Goal: Communication & Community: Answer question/provide support

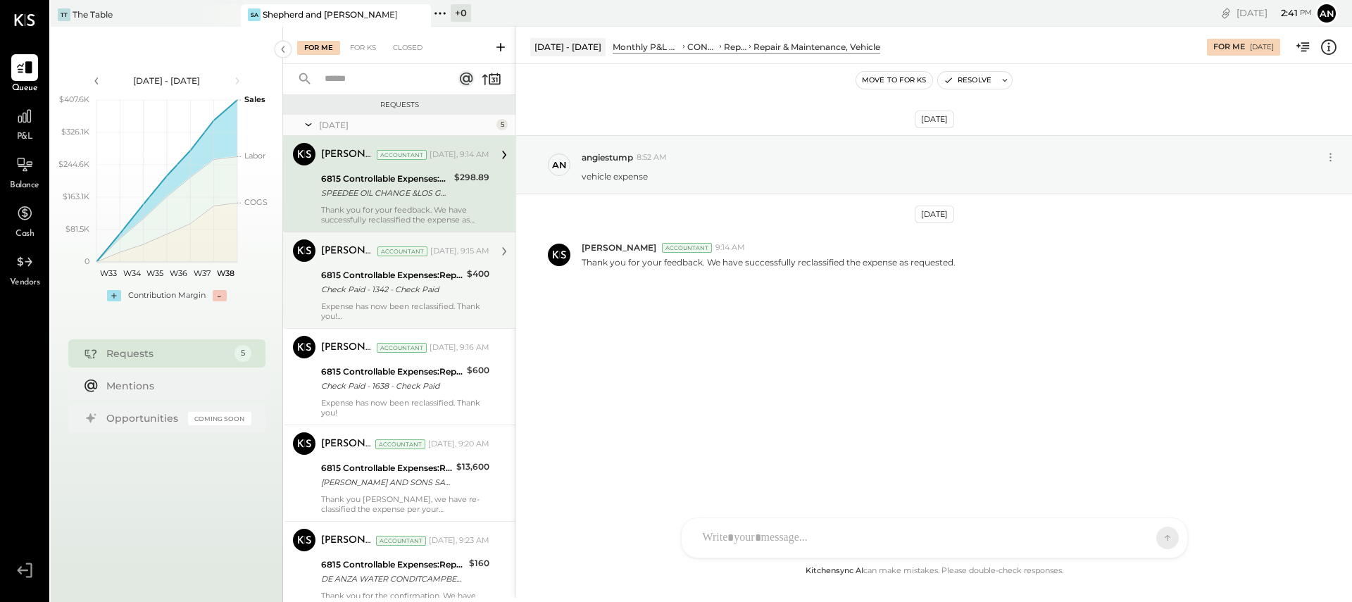
scroll to position [58, 0]
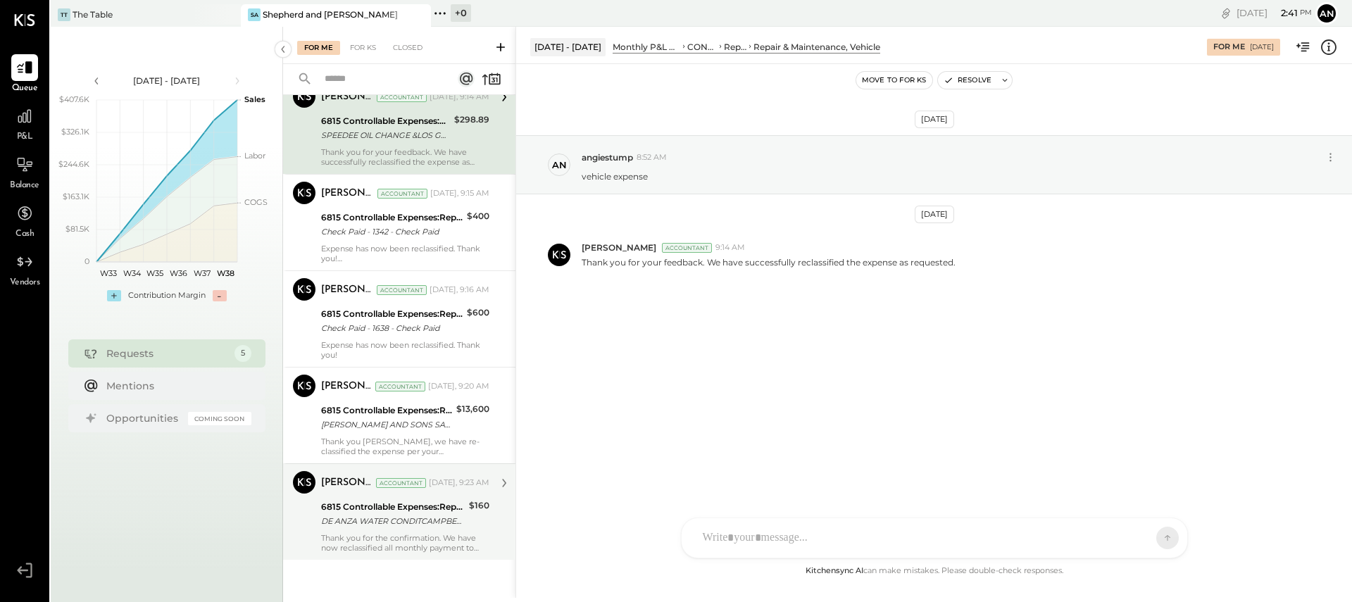
click at [375, 537] on div "Thank you for the confirmation. We have now reclassified all monthly payment to…" at bounding box center [405, 543] width 168 height 20
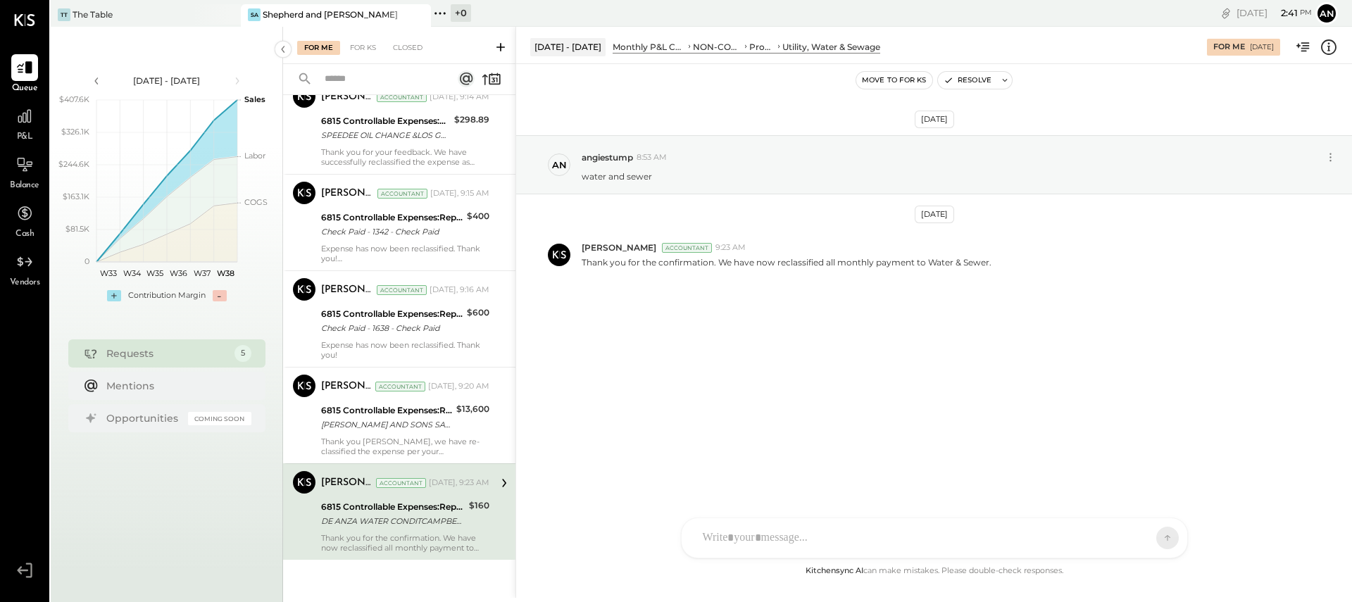
click at [767, 544] on div "RS [PERSON_NAME] UM [PERSON_NAME] [PERSON_NAME].[PERSON_NAME] A angiestump Use …" at bounding box center [934, 538] width 507 height 41
drag, startPoint x: 1148, startPoint y: 541, endPoint x: 1143, endPoint y: 509, distance: 32.1
click at [1148, 541] on button at bounding box center [1140, 537] width 51 height 21
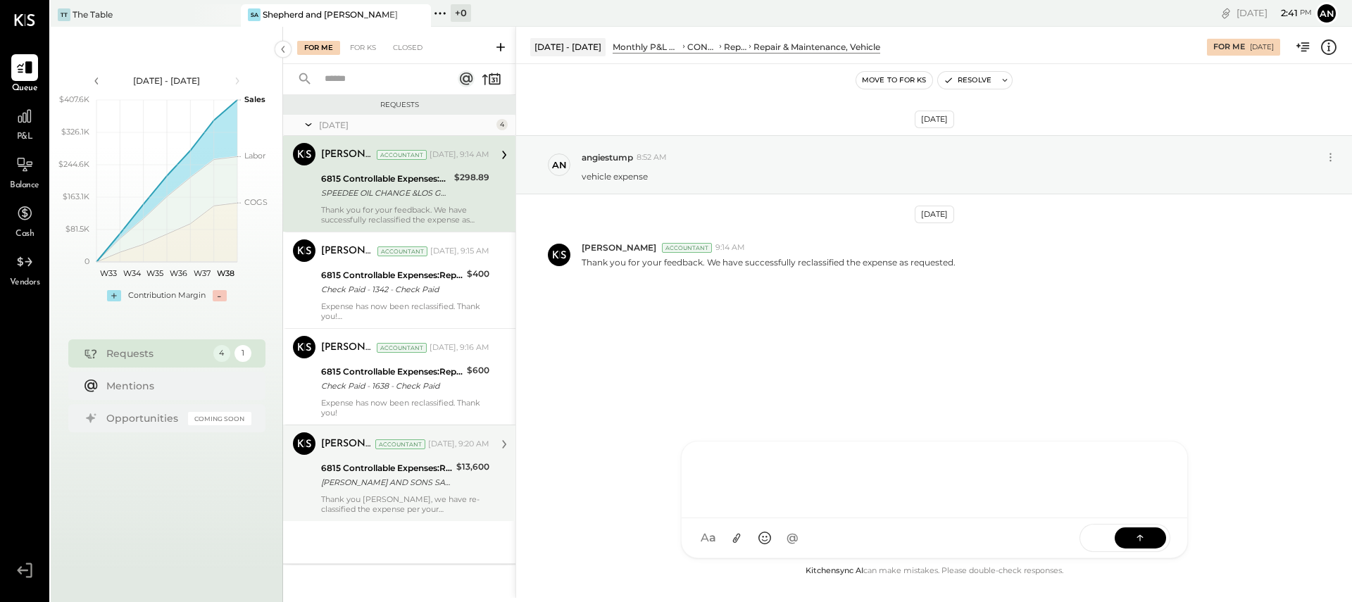
click at [425, 499] on div "Thank you [PERSON_NAME], we have re-classified the expense per your confirmatio…" at bounding box center [405, 504] width 168 height 20
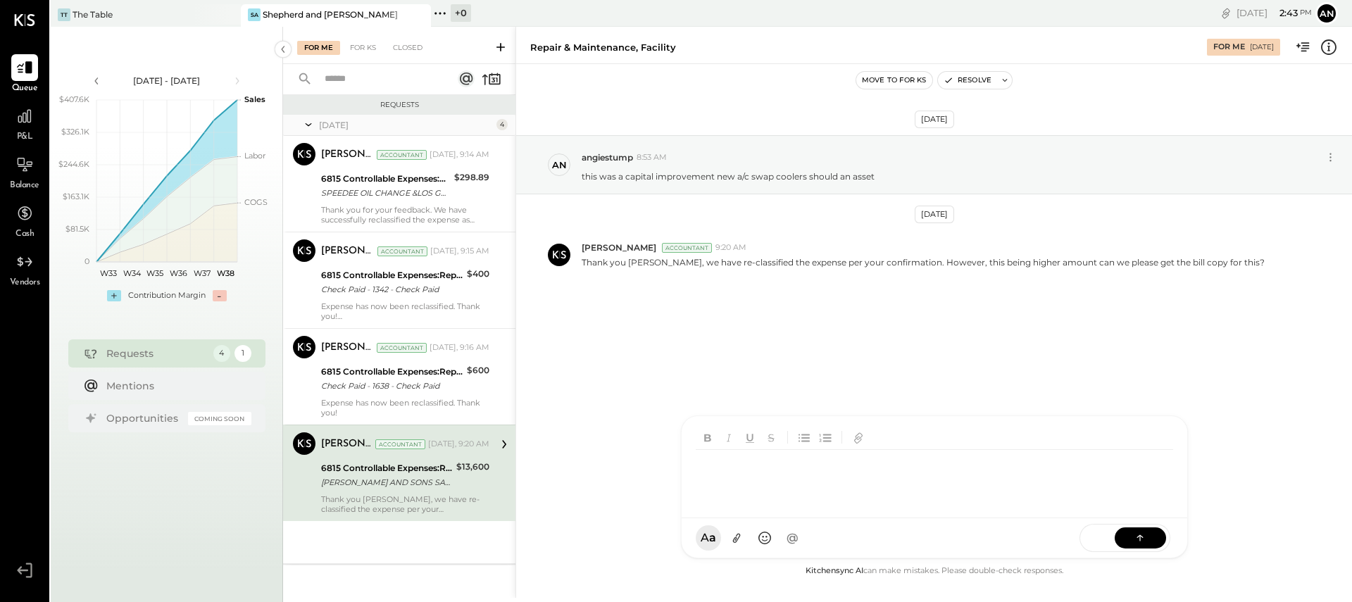
click at [1041, 506] on div at bounding box center [937, 478] width 483 height 56
click at [737, 536] on icon at bounding box center [736, 538] width 15 height 15
click at [748, 421] on div at bounding box center [934, 425] width 477 height 56
click at [1150, 541] on button at bounding box center [1140, 537] width 51 height 21
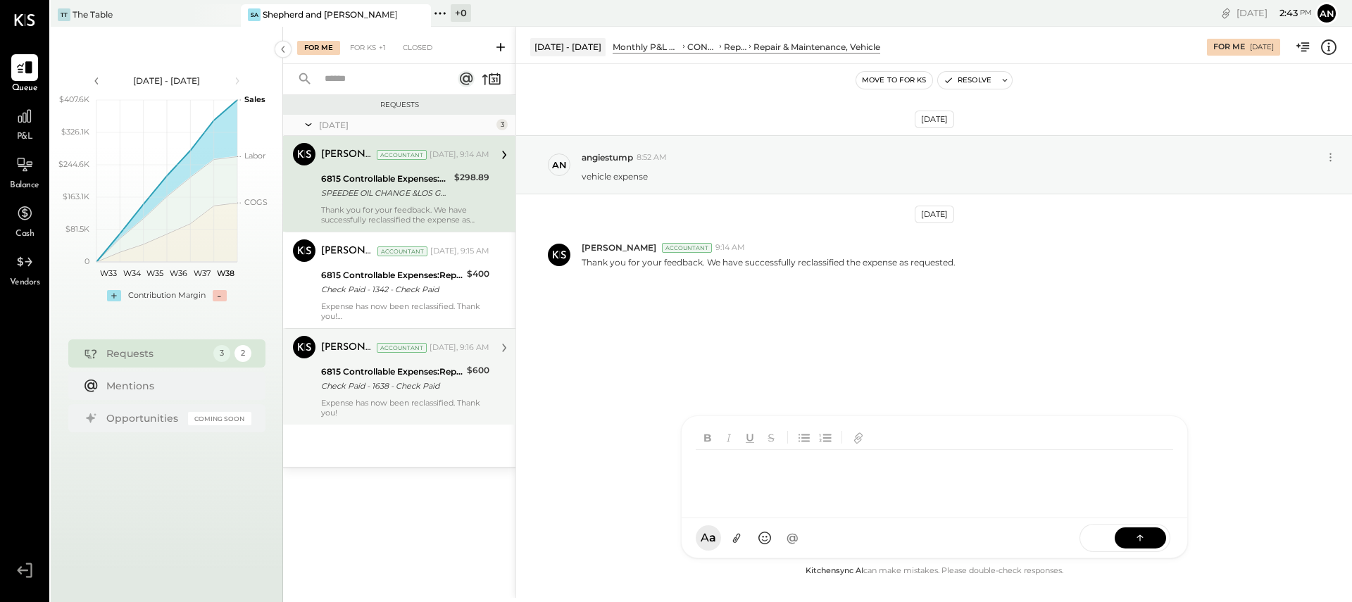
click at [429, 377] on div "6815 Controllable Expenses:Repairs & Maintenance:Repair & Maintenance, Facility" at bounding box center [392, 372] width 142 height 14
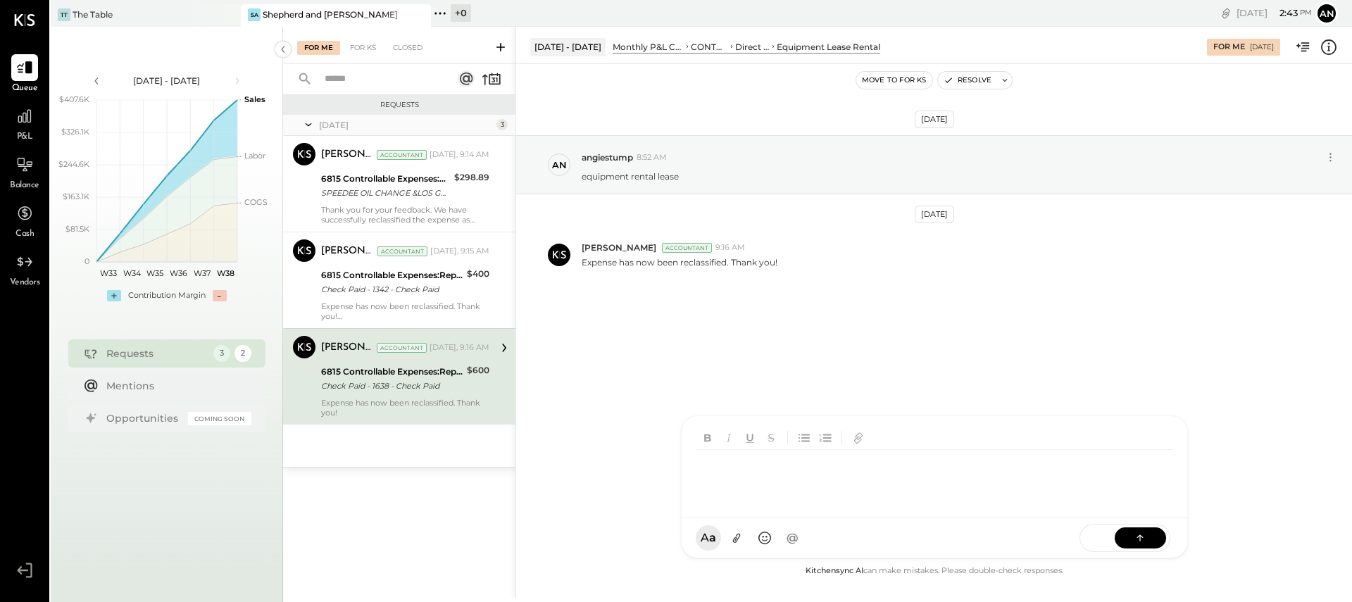
click at [812, 537] on div "RS [PERSON_NAME] UM [PERSON_NAME] [PERSON_NAME].[PERSON_NAME] A angiestump MESS…" at bounding box center [934, 486] width 507 height 143
click at [1144, 539] on icon at bounding box center [1140, 537] width 14 height 14
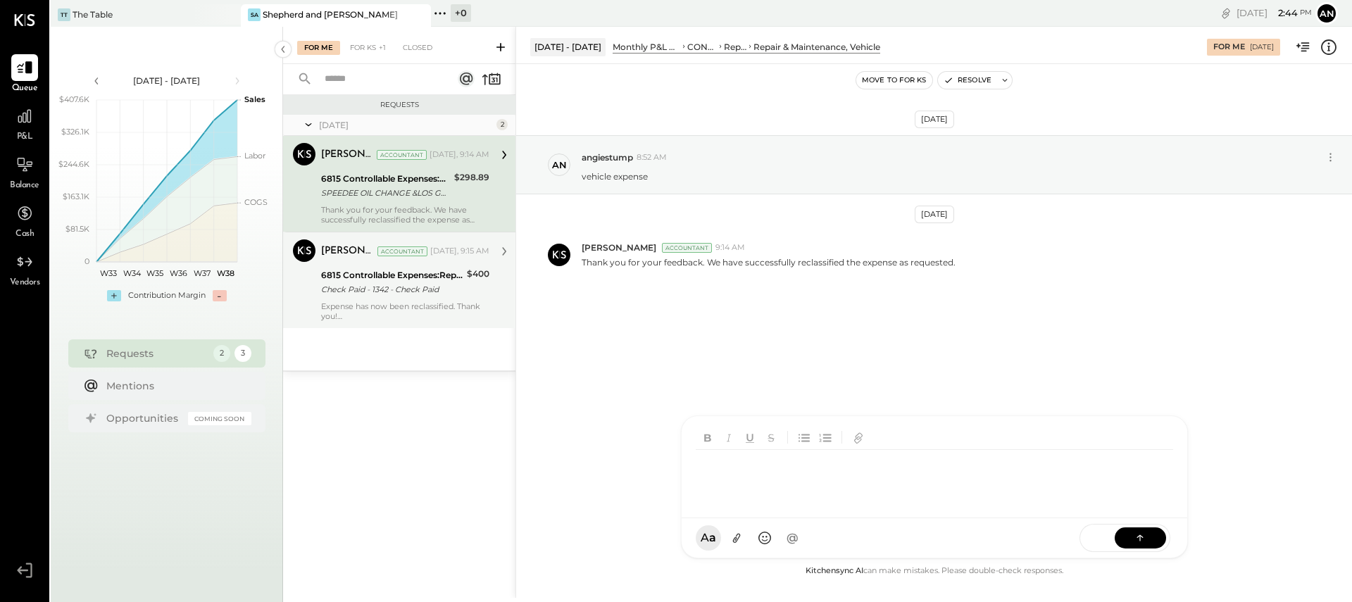
click at [387, 284] on div "Check Paid - 1342 - Check Paid" at bounding box center [392, 289] width 142 height 14
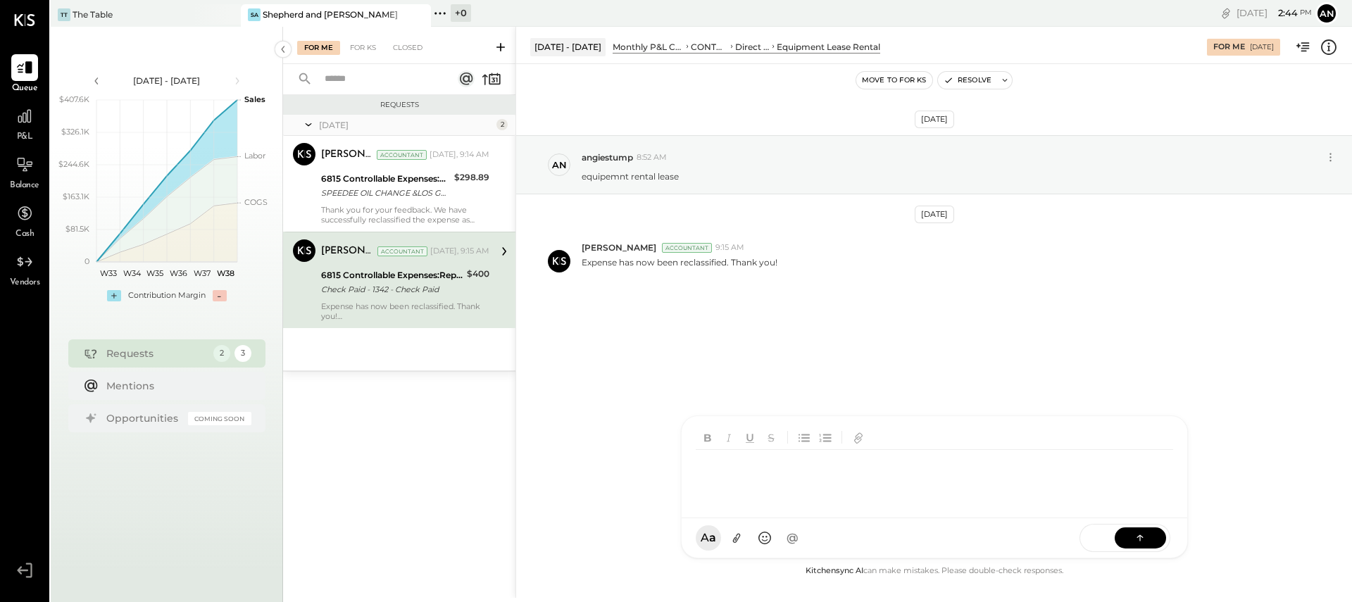
click at [844, 518] on div at bounding box center [935, 467] width 506 height 102
click at [1132, 539] on button at bounding box center [1140, 537] width 51 height 21
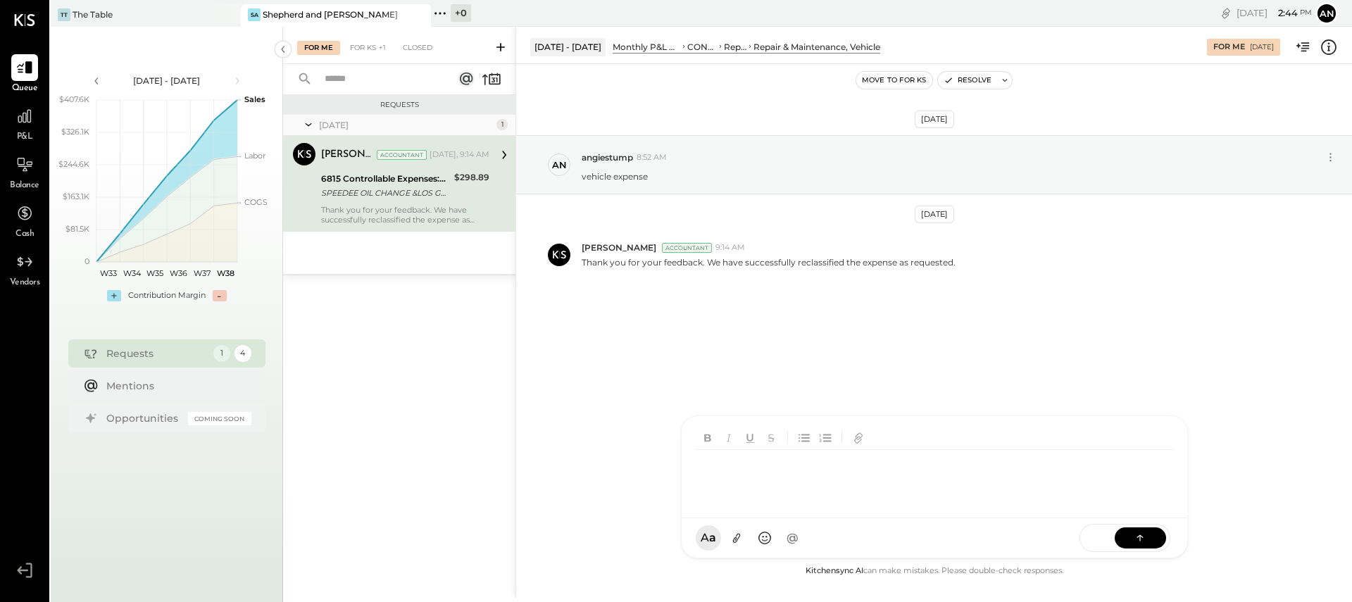
click at [433, 201] on div "6815 Controllable Expenses:Repairs & Maintenance:Repair & Maintenance, Facility…" at bounding box center [385, 185] width 129 height 31
click at [852, 518] on div at bounding box center [935, 467] width 506 height 102
click at [1139, 534] on icon at bounding box center [1140, 537] width 14 height 14
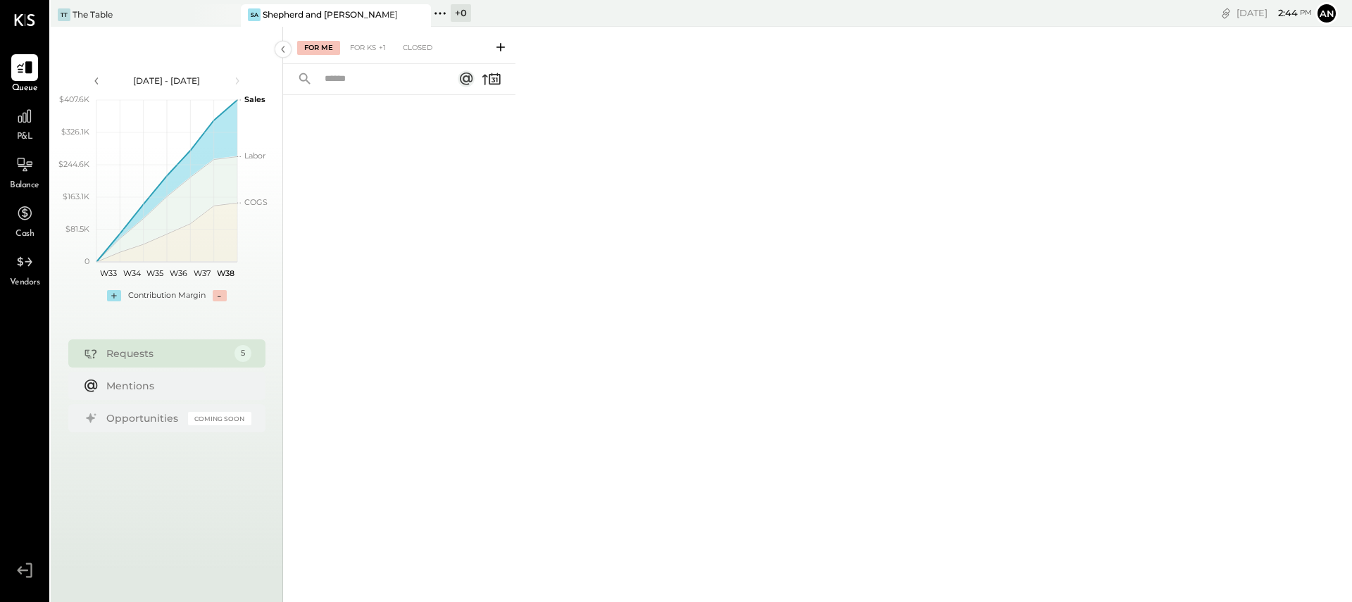
click at [27, 132] on span "P&L" at bounding box center [25, 137] width 16 height 13
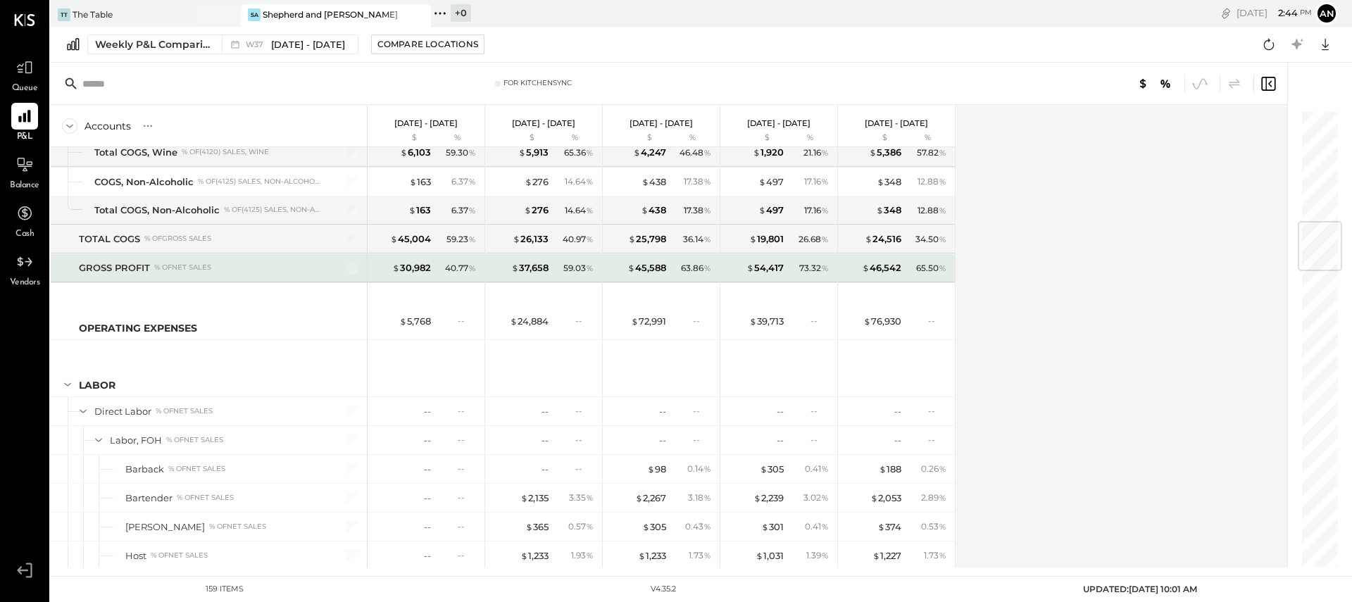
scroll to position [951, 0]
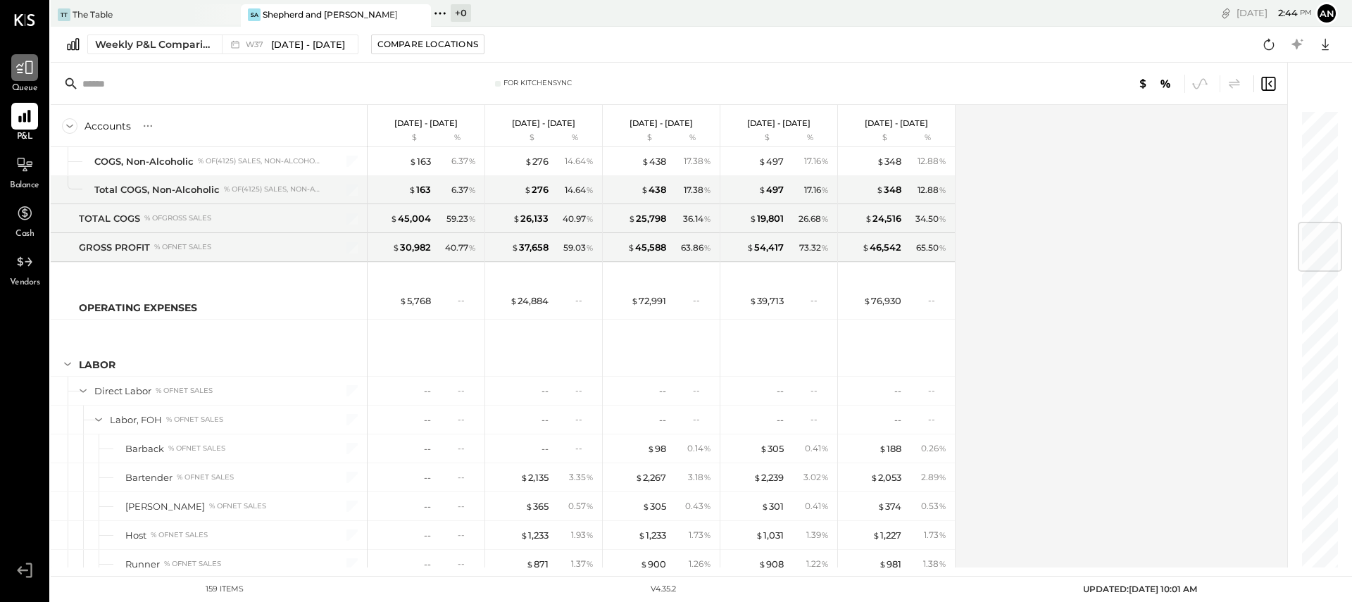
click at [25, 68] on icon at bounding box center [24, 67] width 17 height 13
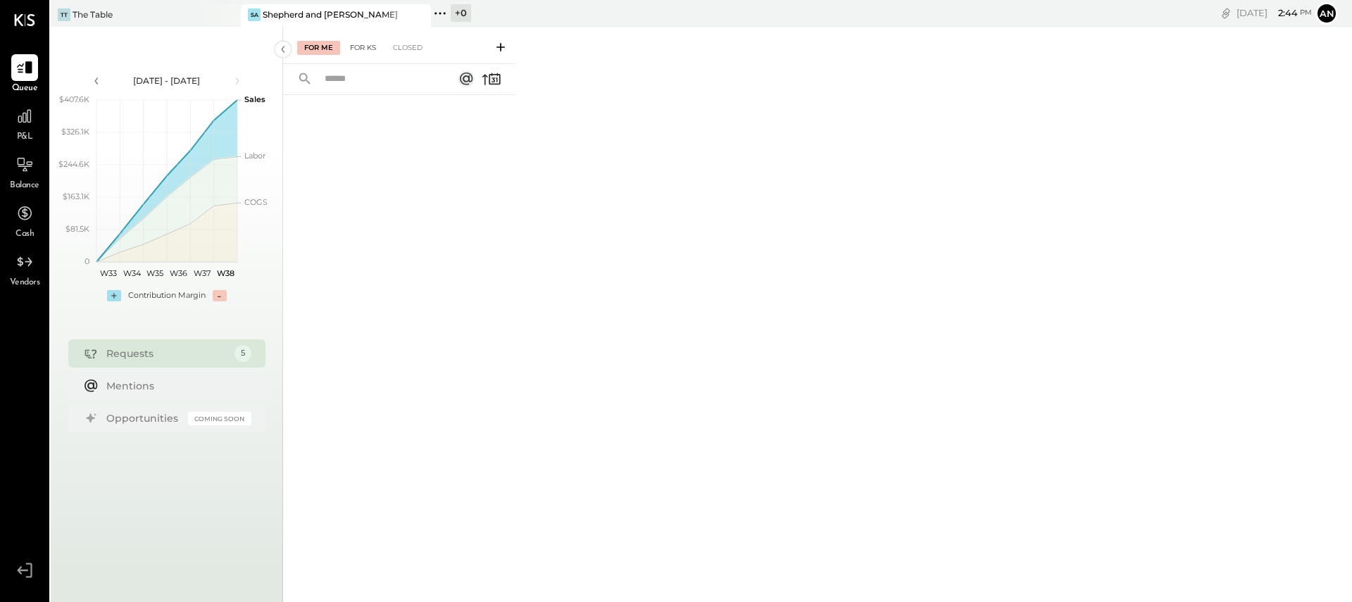
click at [355, 47] on div "For KS" at bounding box center [363, 48] width 40 height 14
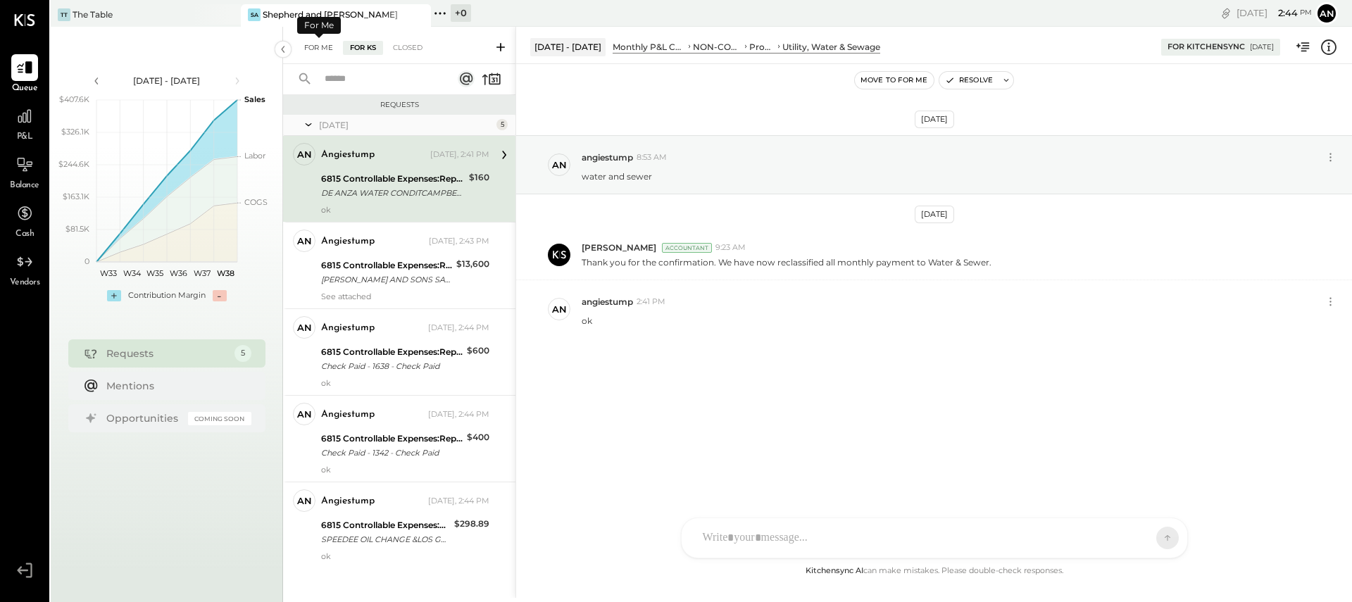
click at [307, 44] on div "For Me" at bounding box center [318, 48] width 43 height 14
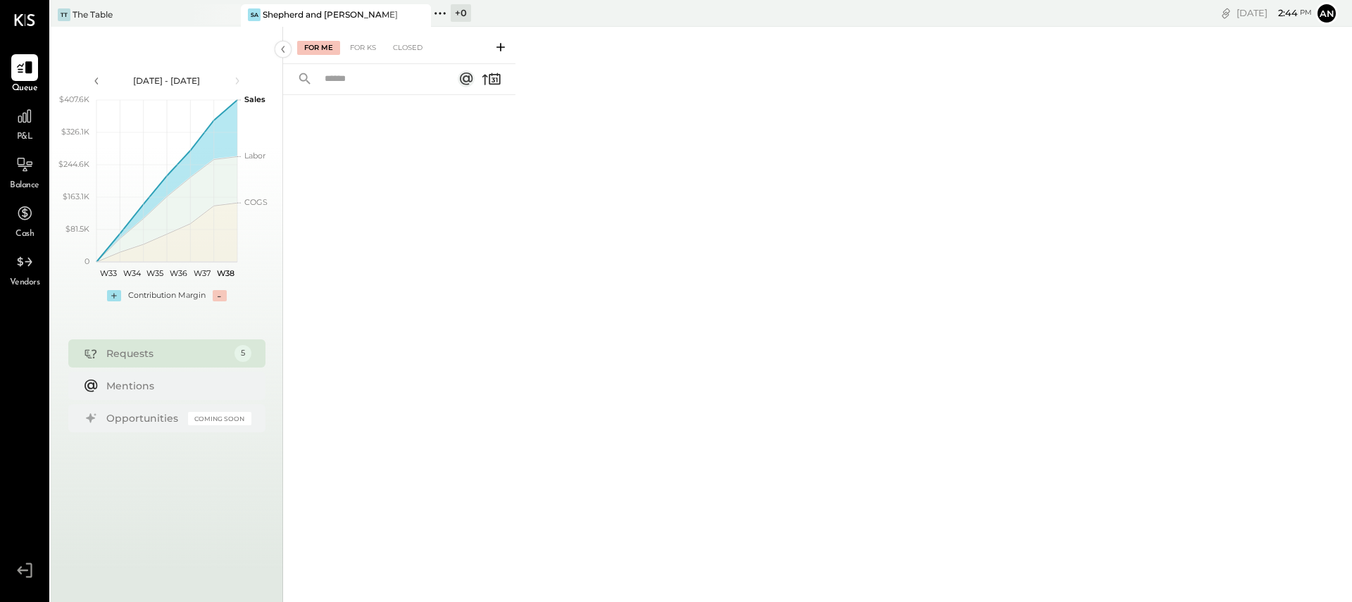
click at [505, 44] on icon at bounding box center [501, 47] width 14 height 14
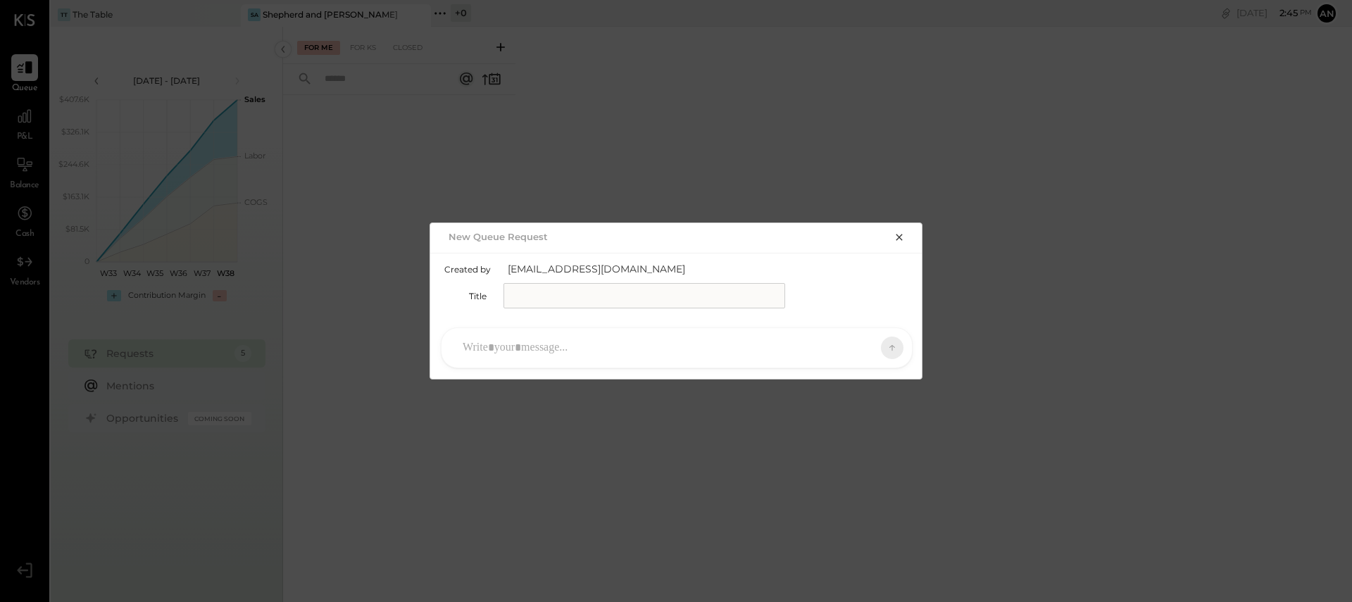
click at [584, 289] on input "text" at bounding box center [644, 295] width 282 height 25
type input "**********"
click at [487, 332] on div "RS [PERSON_NAME] UM [PERSON_NAME] [PERSON_NAME].[PERSON_NAME] A angiestump Use …" at bounding box center [676, 348] width 493 height 62
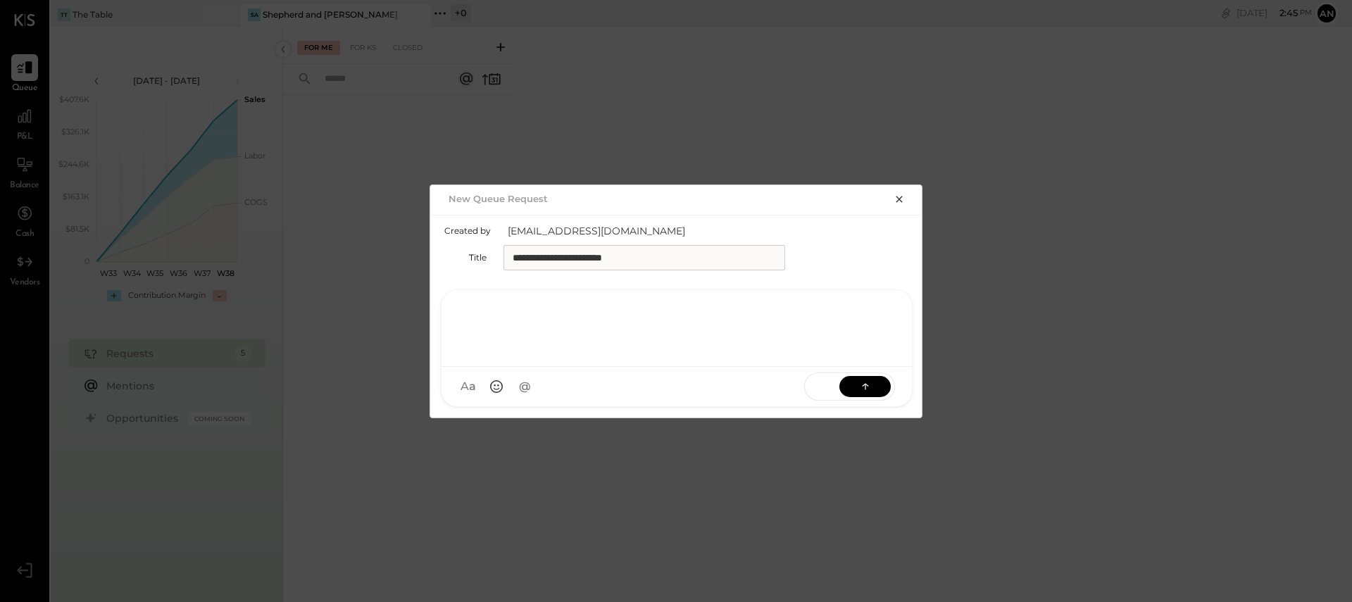
click at [487, 337] on div at bounding box center [677, 327] width 442 height 56
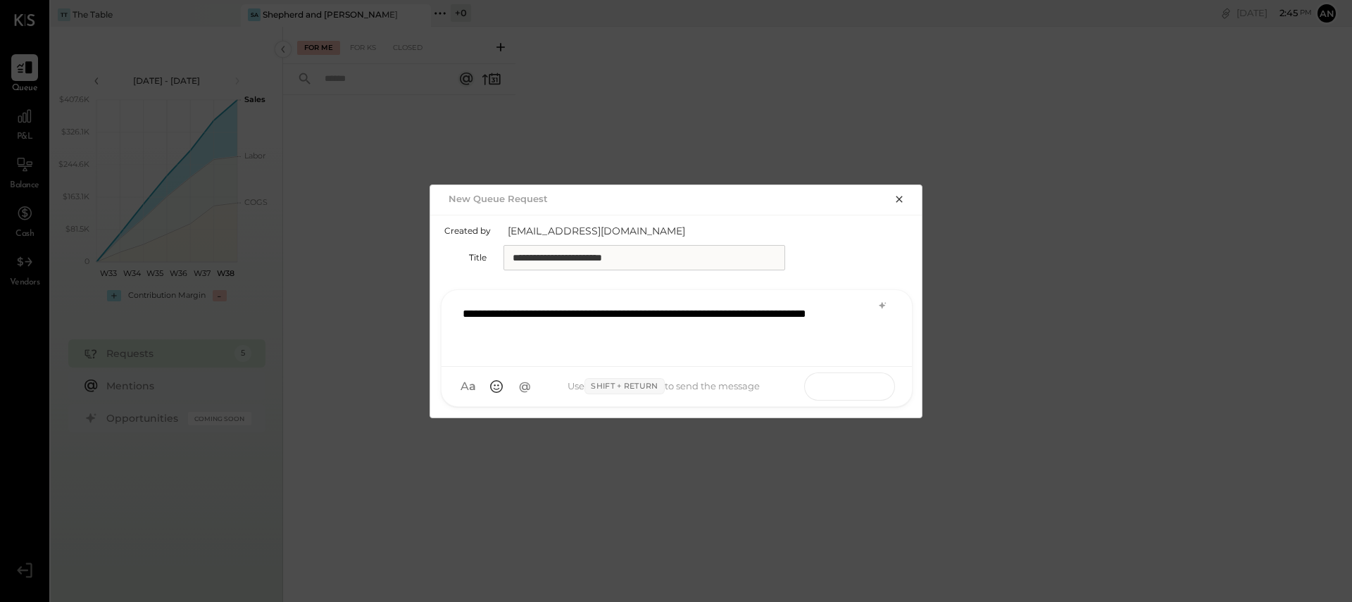
drag, startPoint x: 859, startPoint y: 387, endPoint x: 870, endPoint y: 380, distance: 12.3
click at [860, 388] on icon at bounding box center [865, 386] width 14 height 14
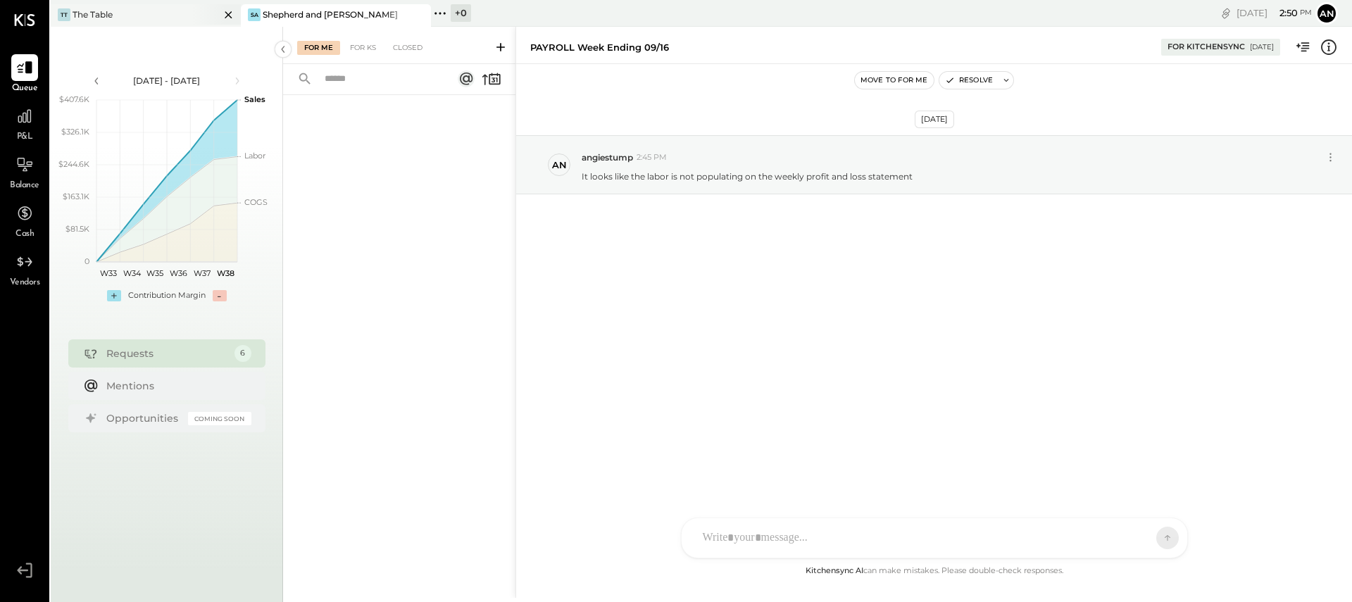
click at [94, 13] on div "The Table" at bounding box center [93, 14] width 40 height 12
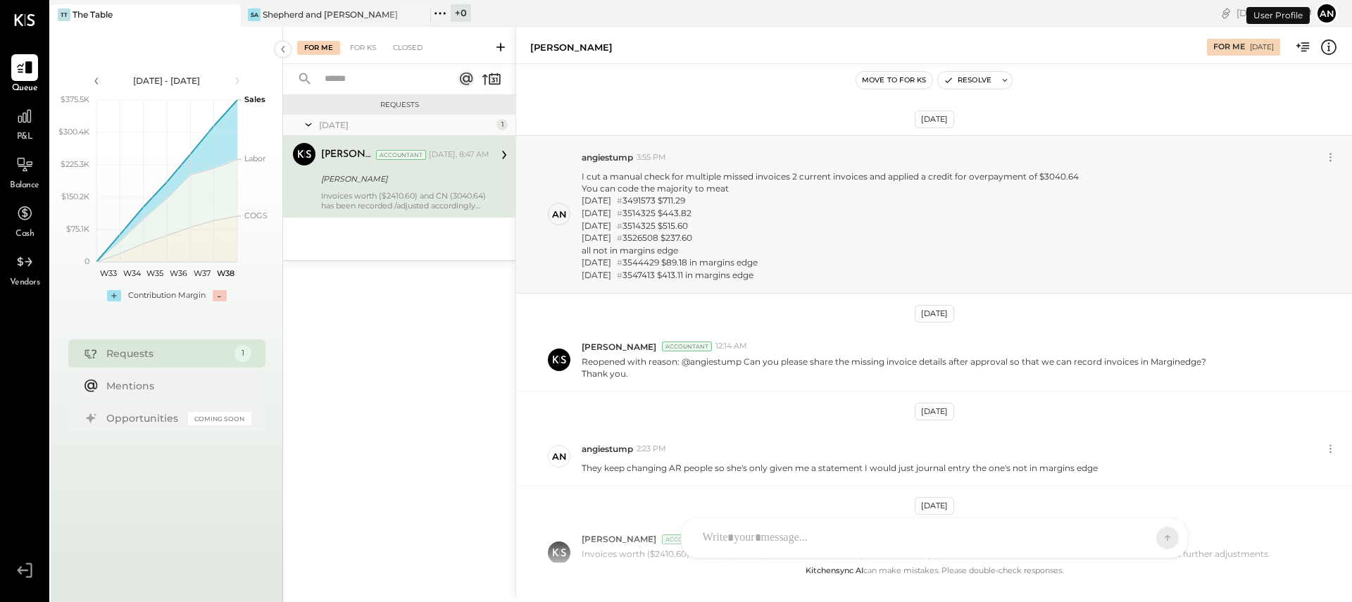
scroll to position [127, 0]
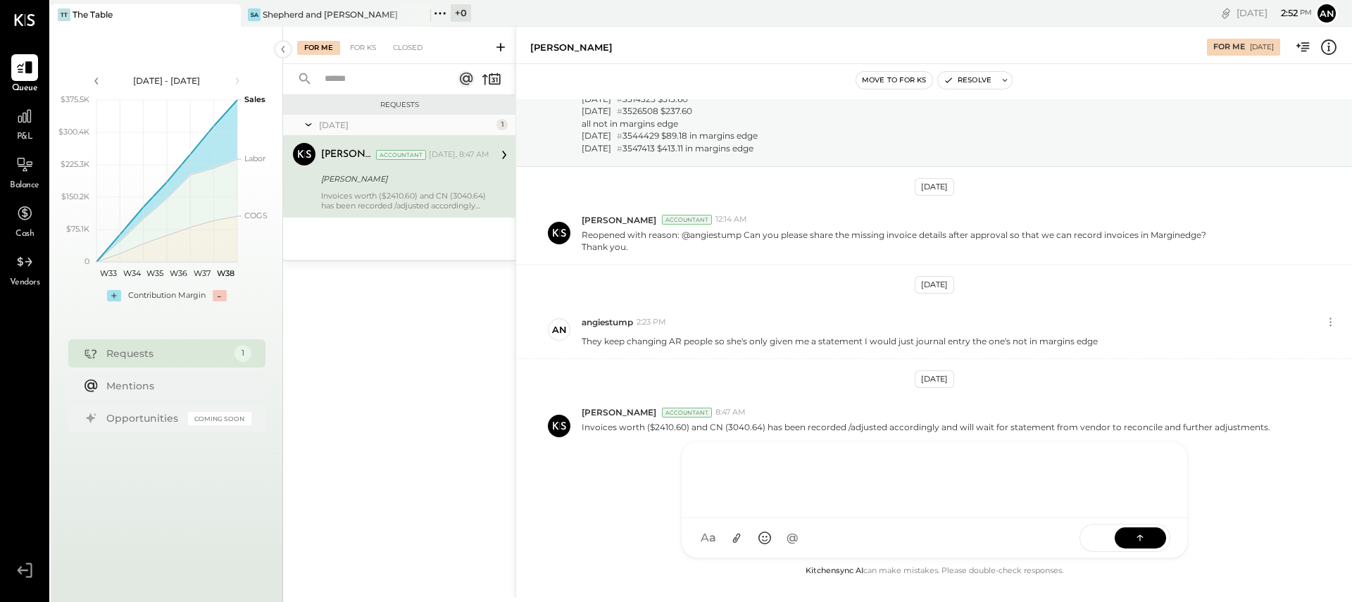
click at [851, 552] on div "RS [PERSON_NAME] UM [PERSON_NAME] [PERSON_NAME].[PERSON_NAME] A Angiesstump A a…" at bounding box center [934, 500] width 507 height 118
click at [736, 539] on icon at bounding box center [736, 539] width 8 height 10
